Goal: Information Seeking & Learning: Learn about a topic

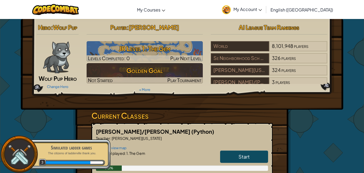
click at [358, 54] on div "Hero : Wolf Pup Wolf Pup Hero Change Hero Player : Ricardo L JR Level 1: The Ge…" at bounding box center [182, 140] width 364 height 242
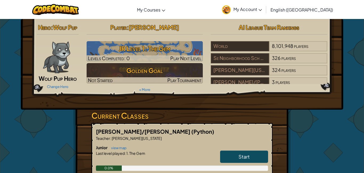
click at [58, 50] on img at bounding box center [56, 57] width 27 height 32
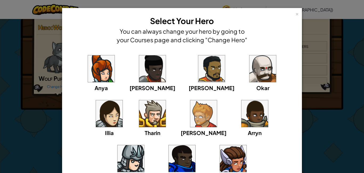
click at [41, 60] on div "× Select Your Hero You can always change your hero by going to your Courses pag…" at bounding box center [182, 86] width 364 height 173
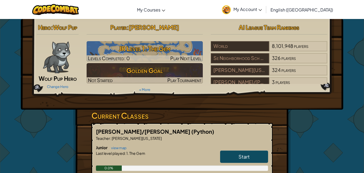
click at [43, 59] on img at bounding box center [56, 57] width 27 height 32
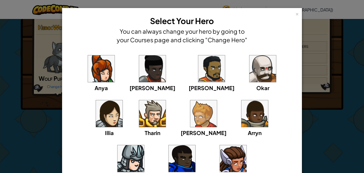
click at [43, 59] on div "× Select Your Hero You can always change your hero by going to your Courses pag…" at bounding box center [182, 86] width 364 height 173
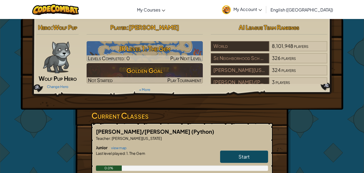
click at [48, 59] on img at bounding box center [56, 57] width 27 height 32
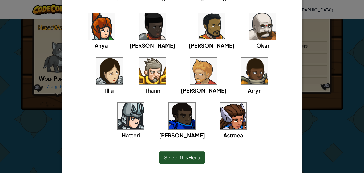
scroll to position [57, 0]
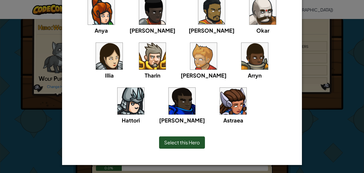
click at [334, 44] on div "× Select Your Hero You can always change your hero by going to your Courses pag…" at bounding box center [182, 86] width 364 height 173
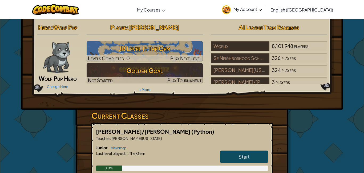
click at [73, 43] on div at bounding box center [57, 57] width 40 height 32
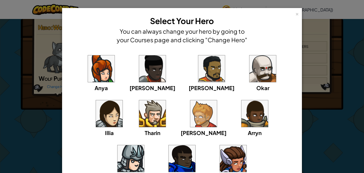
click at [142, 32] on h4 "You can always change your hero by going to your Courses page and clicking "Cha…" at bounding box center [182, 35] width 133 height 17
click at [298, 15] on div "×" at bounding box center [298, 13] width 4 height 6
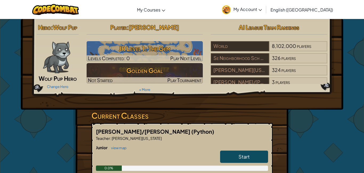
click at [47, 57] on img at bounding box center [56, 57] width 27 height 32
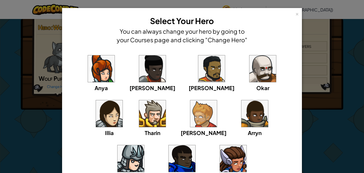
click at [43, 54] on div "× Select Your Hero You can always change your hero by going to your Courses pag…" at bounding box center [182, 86] width 364 height 173
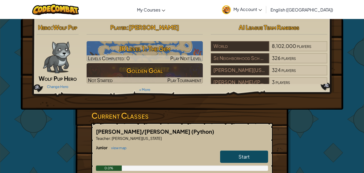
click at [246, 155] on span "Start" at bounding box center [244, 156] width 11 height 6
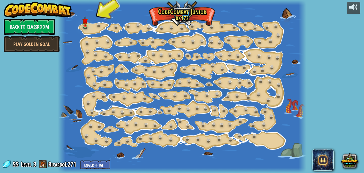
click at [91, 28] on div at bounding box center [182, 86] width 249 height 173
click at [91, 29] on div at bounding box center [182, 86] width 249 height 173
click at [94, 29] on div at bounding box center [182, 86] width 249 height 173
click at [95, 29] on div at bounding box center [182, 86] width 249 height 173
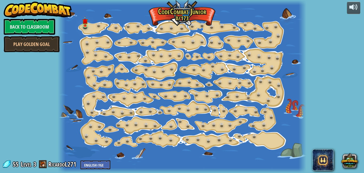
click at [95, 29] on div at bounding box center [182, 86] width 249 height 173
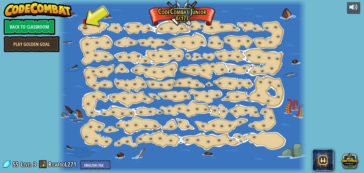
click at [93, 28] on div at bounding box center [182, 86] width 249 height 173
click at [88, 21] on div at bounding box center [182, 86] width 249 height 173
click at [86, 21] on img at bounding box center [85, 18] width 6 height 13
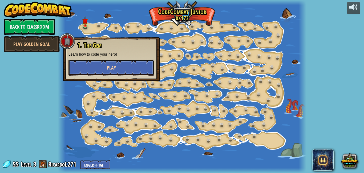
click at [125, 67] on button "Play" at bounding box center [112, 68] width 86 height 16
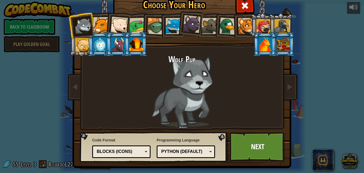
click at [170, 30] on div at bounding box center [174, 26] width 16 height 16
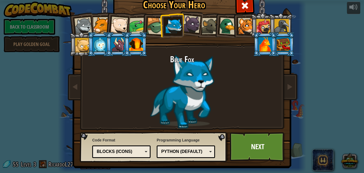
click at [134, 46] on div at bounding box center [136, 44] width 14 height 14
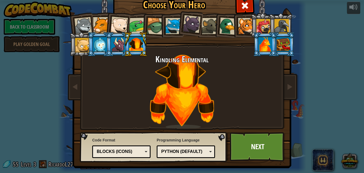
click at [117, 46] on div at bounding box center [118, 44] width 14 height 14
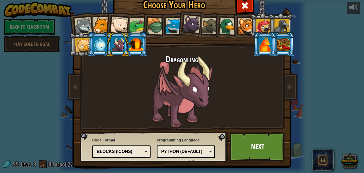
click at [245, 27] on div at bounding box center [246, 26] width 16 height 16
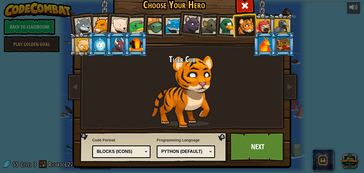
click at [216, 21] on li at bounding box center [227, 25] width 26 height 26
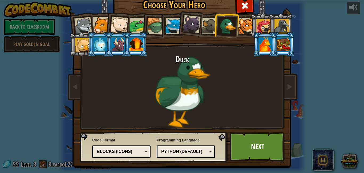
click at [240, 26] on div at bounding box center [246, 26] width 16 height 16
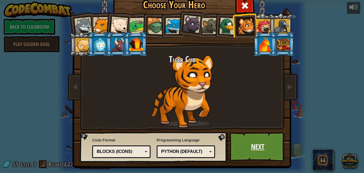
click at [274, 137] on link "Next" at bounding box center [258, 146] width 56 height 29
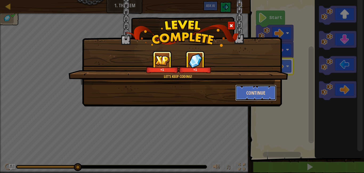
click at [257, 95] on button "Continue" at bounding box center [256, 93] width 41 height 16
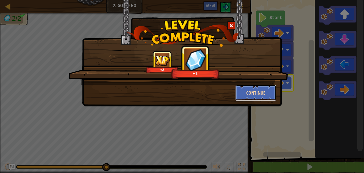
click at [249, 85] on button "Continue" at bounding box center [256, 93] width 41 height 16
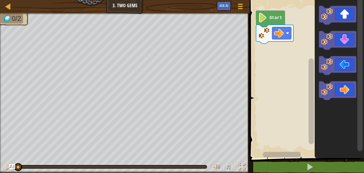
click at [267, 17] on image "Blockly Workspace" at bounding box center [263, 18] width 9 height 10
click at [274, 18] on text "Start" at bounding box center [276, 17] width 13 height 5
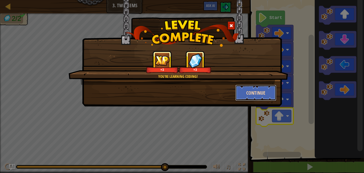
click at [255, 90] on button "Continue" at bounding box center [256, 93] width 41 height 16
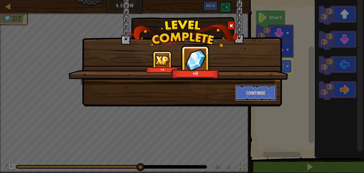
click at [259, 92] on button "Continue" at bounding box center [256, 93] width 41 height 16
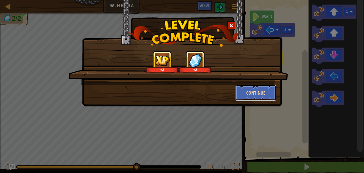
click at [262, 93] on button "Continue" at bounding box center [256, 93] width 41 height 16
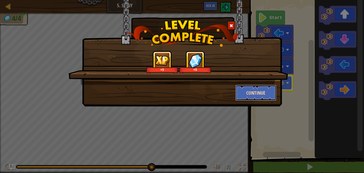
click at [261, 97] on button "Continue" at bounding box center [256, 93] width 41 height 16
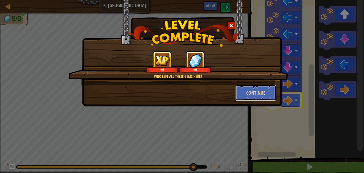
click at [254, 92] on button "Continue" at bounding box center [256, 93] width 41 height 16
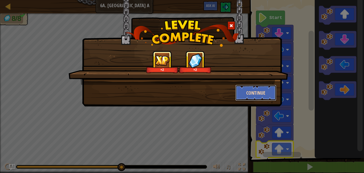
click at [264, 97] on button "Continue" at bounding box center [256, 93] width 41 height 16
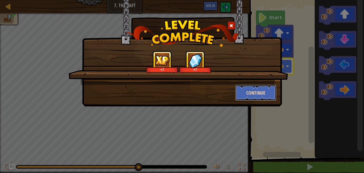
click at [260, 95] on button "Continue" at bounding box center [256, 93] width 41 height 16
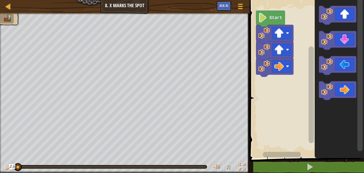
click at [274, 16] on text "Start" at bounding box center [276, 17] width 13 height 5
click at [274, 17] on text "Start" at bounding box center [276, 17] width 13 height 5
click at [270, 23] on icon "Blockly Workspace" at bounding box center [270, 19] width 29 height 16
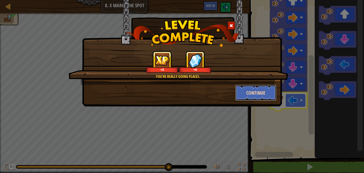
click at [261, 92] on button "Continue" at bounding box center [256, 93] width 41 height 16
